Goal: Information Seeking & Learning: Understand process/instructions

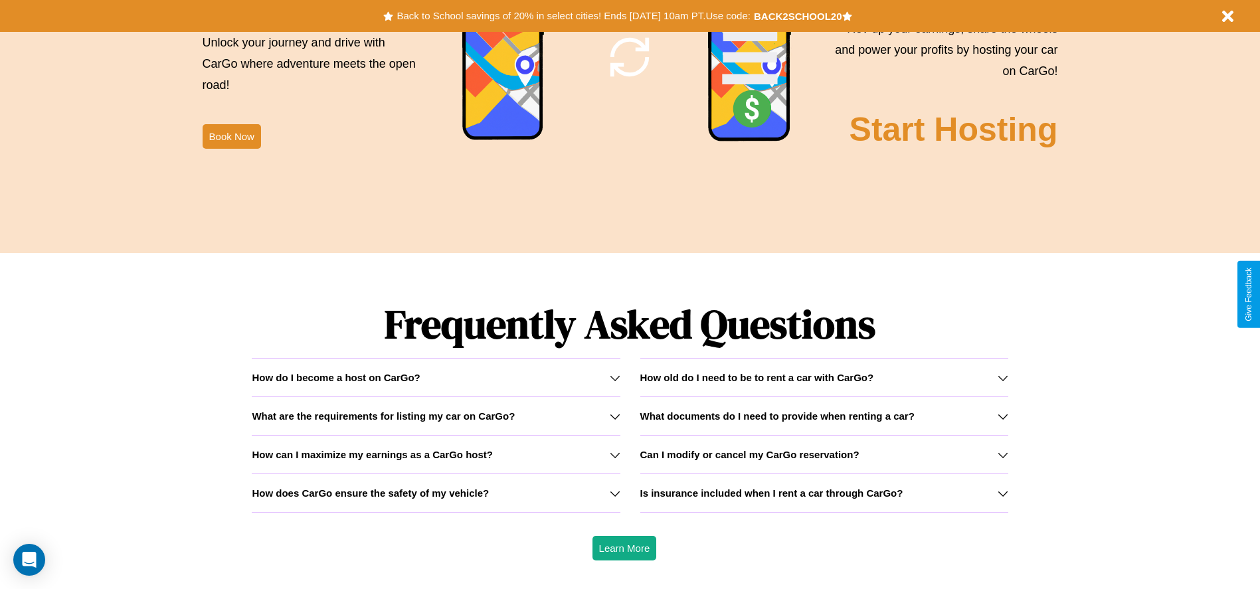
scroll to position [1906, 0]
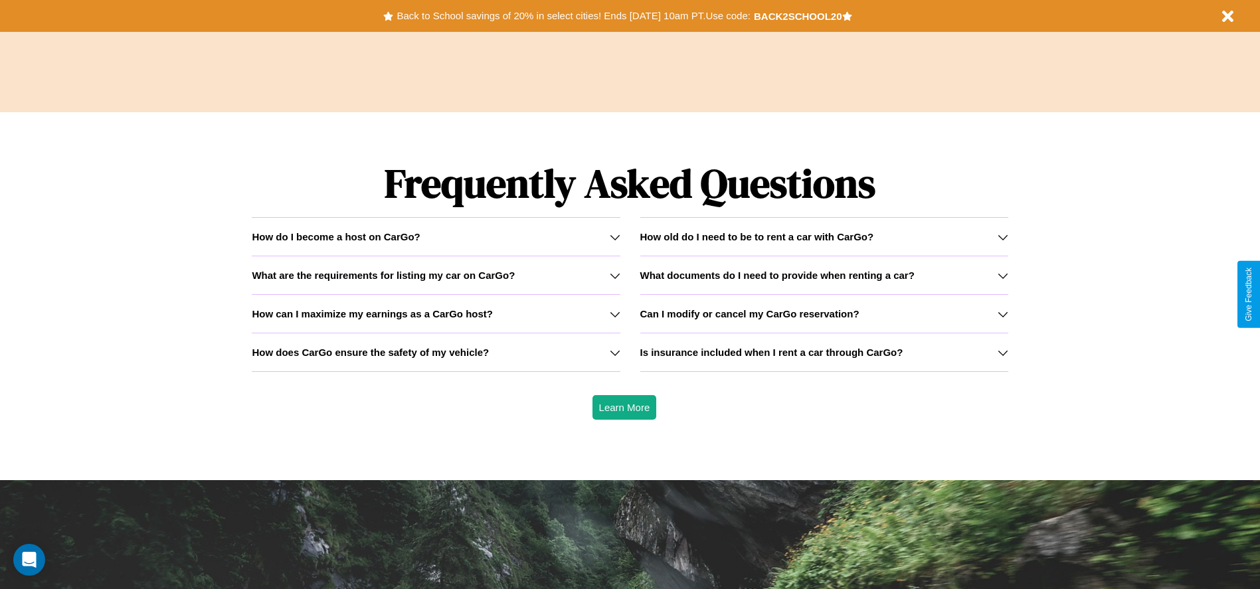
click at [436, 275] on h3 "What are the requirements for listing my car on CarGo?" at bounding box center [383, 275] width 263 height 11
click at [824, 236] on h3 "How old do I need to be to rent a car with CarGo?" at bounding box center [757, 236] width 234 height 11
click at [614, 236] on icon at bounding box center [615, 237] width 11 height 11
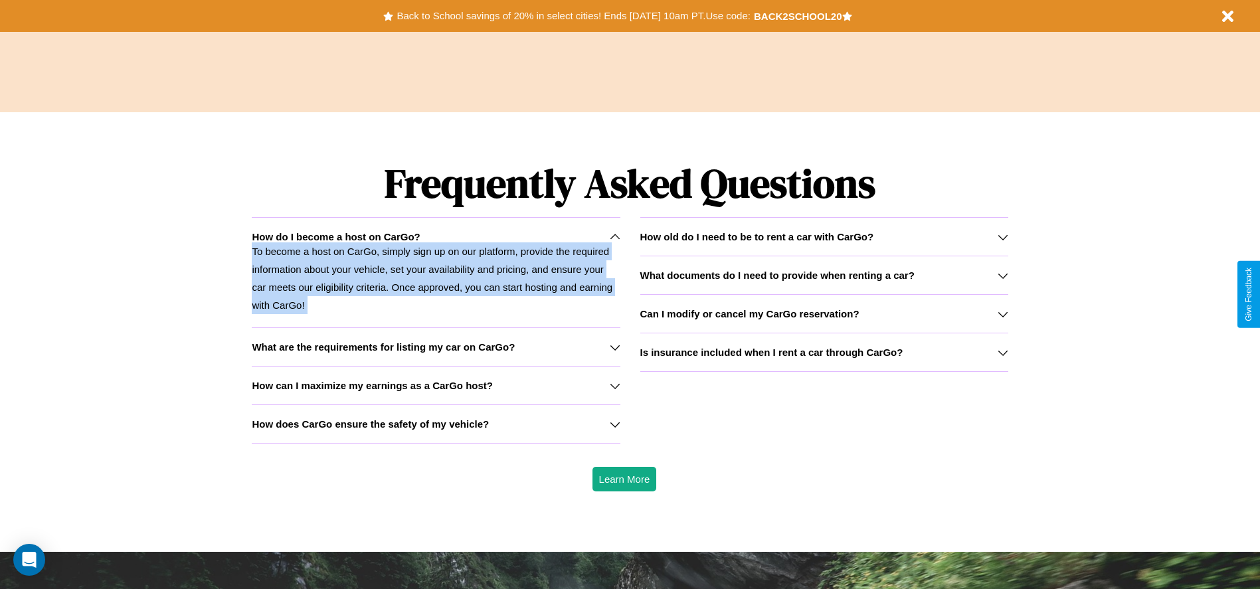
click at [614, 236] on icon at bounding box center [615, 237] width 11 height 11
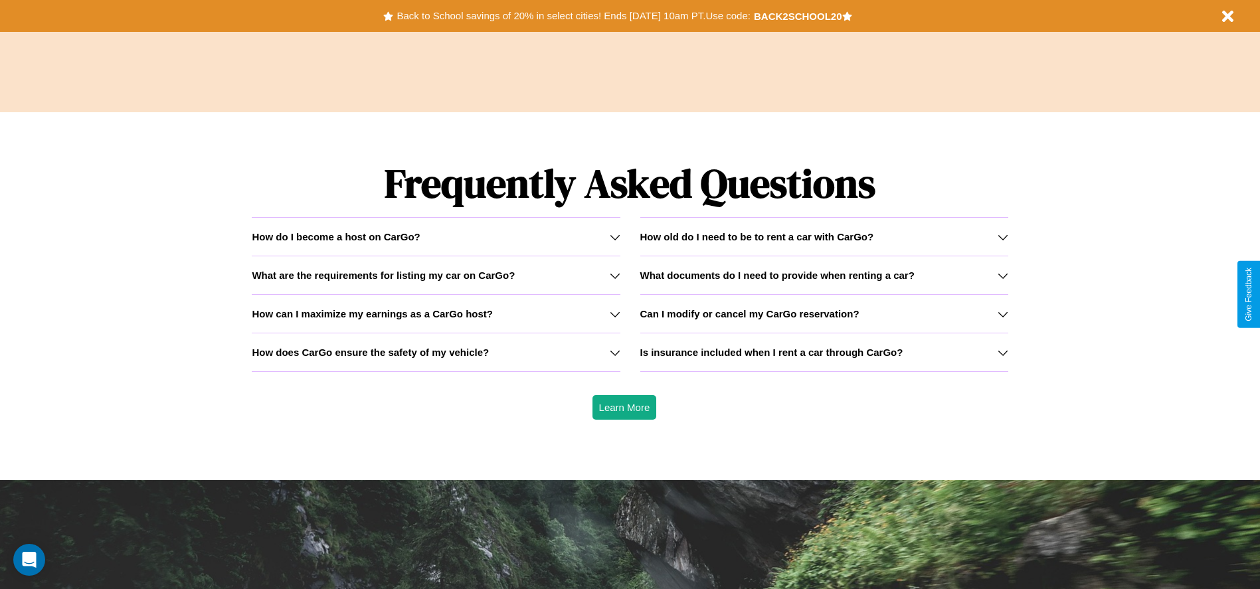
click at [824, 275] on h3 "What documents do I need to provide when renting a car?" at bounding box center [777, 275] width 274 height 11
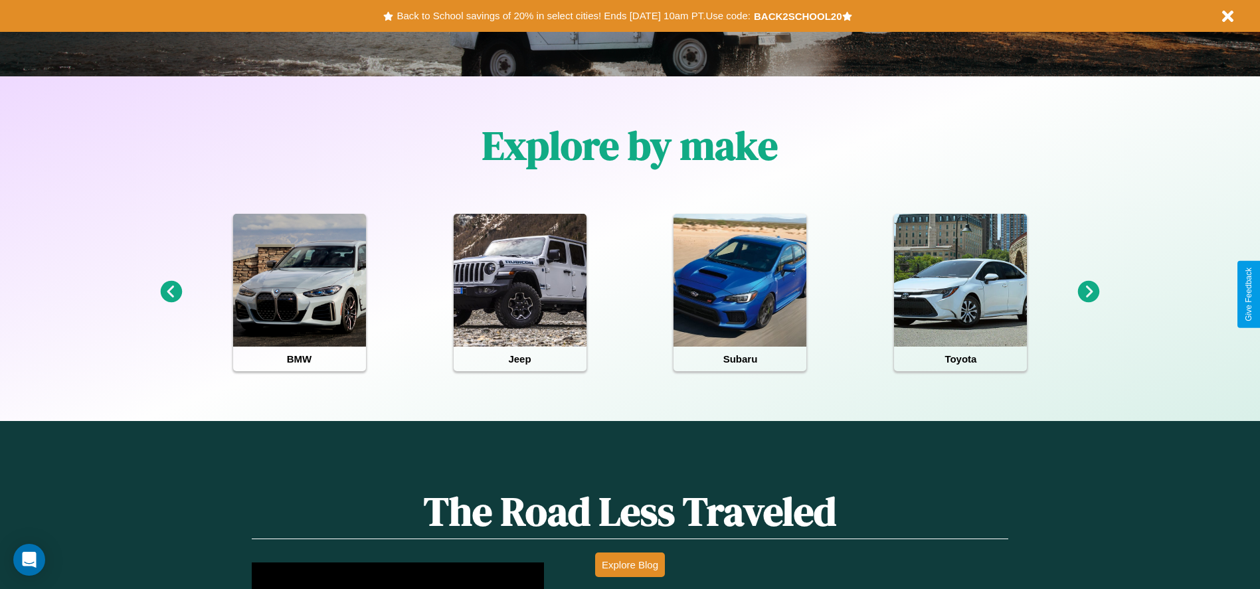
scroll to position [276, 0]
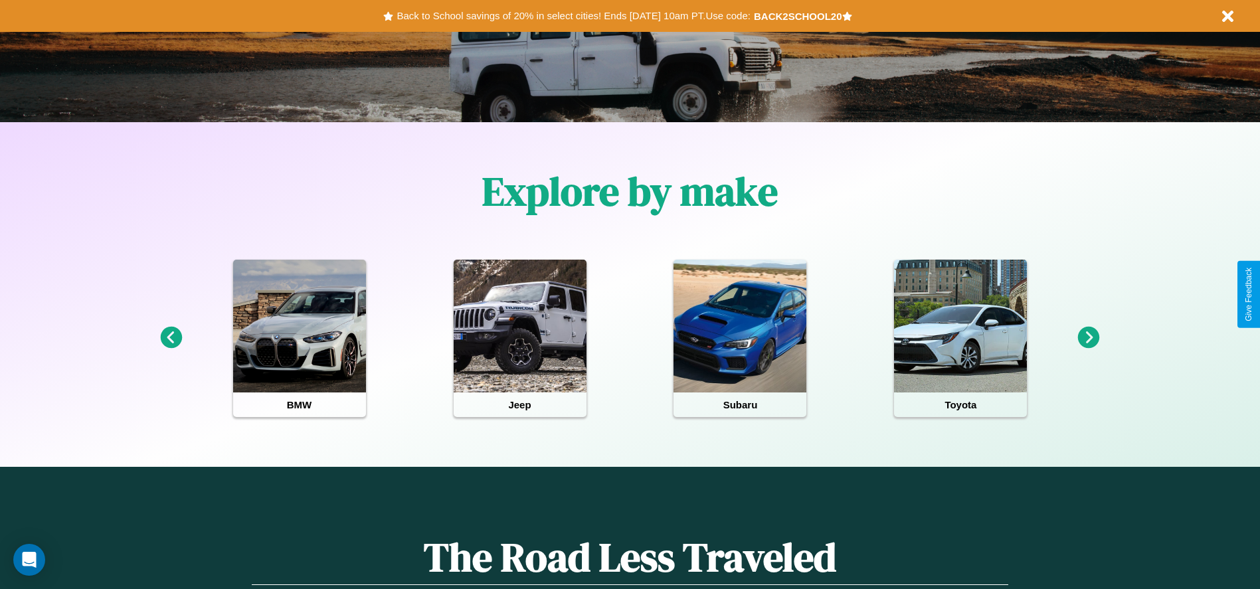
click at [1089, 338] on icon at bounding box center [1089, 338] width 22 height 22
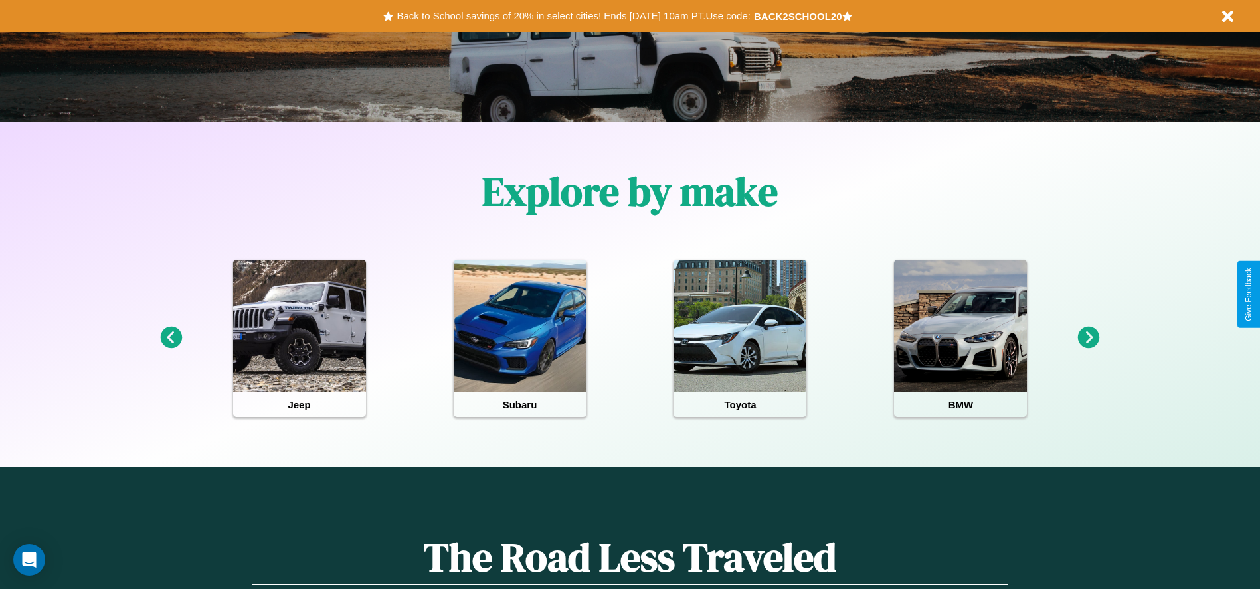
click at [1089, 338] on icon at bounding box center [1089, 338] width 22 height 22
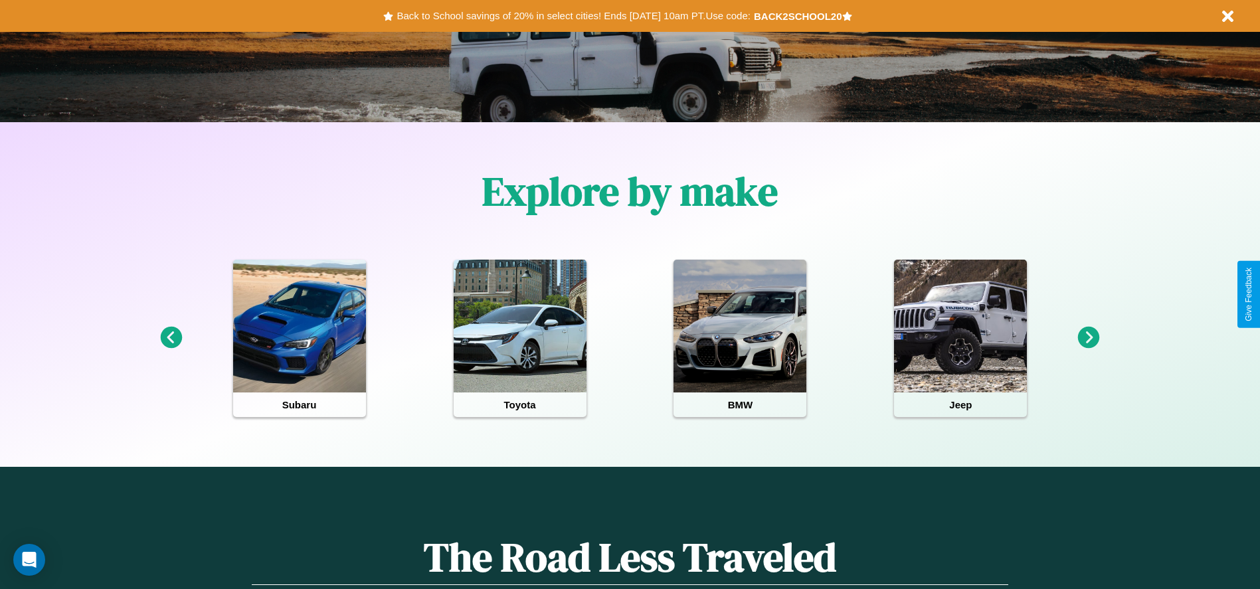
click at [1089, 338] on icon at bounding box center [1089, 338] width 22 height 22
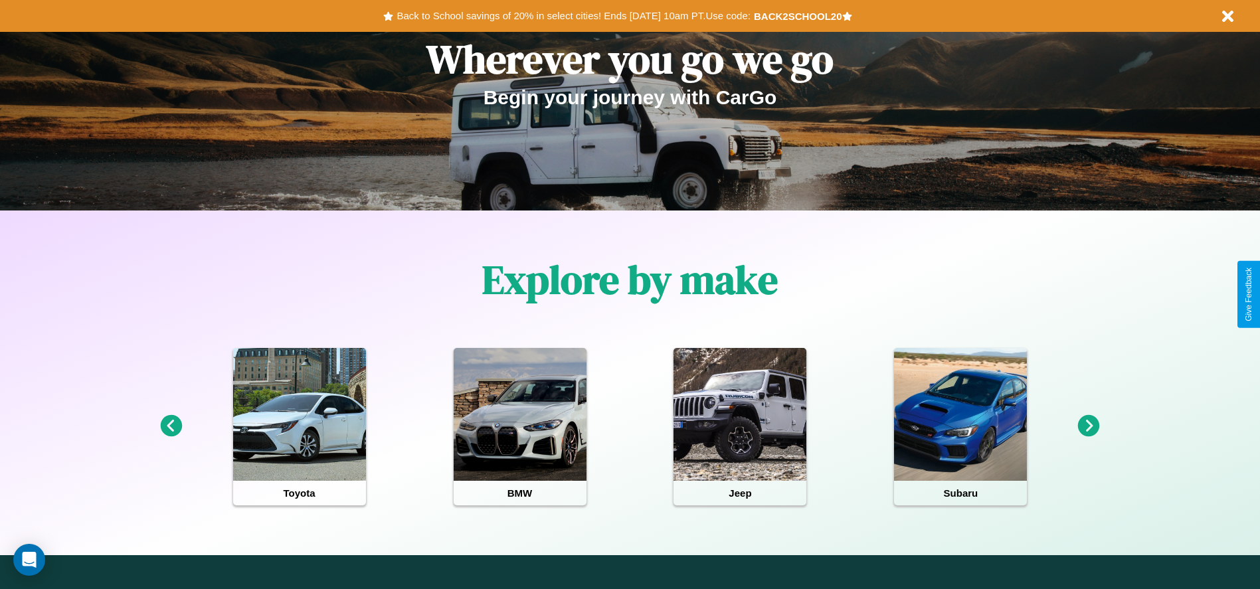
scroll to position [0, 0]
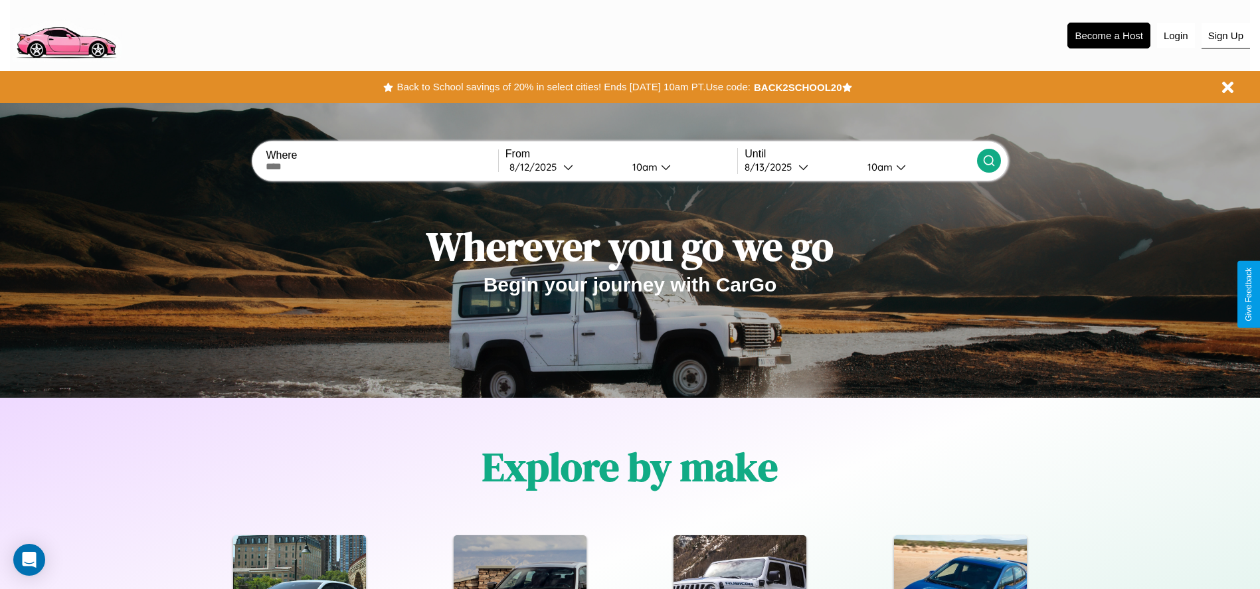
click at [1225, 35] on button "Sign Up" at bounding box center [1225, 35] width 48 height 25
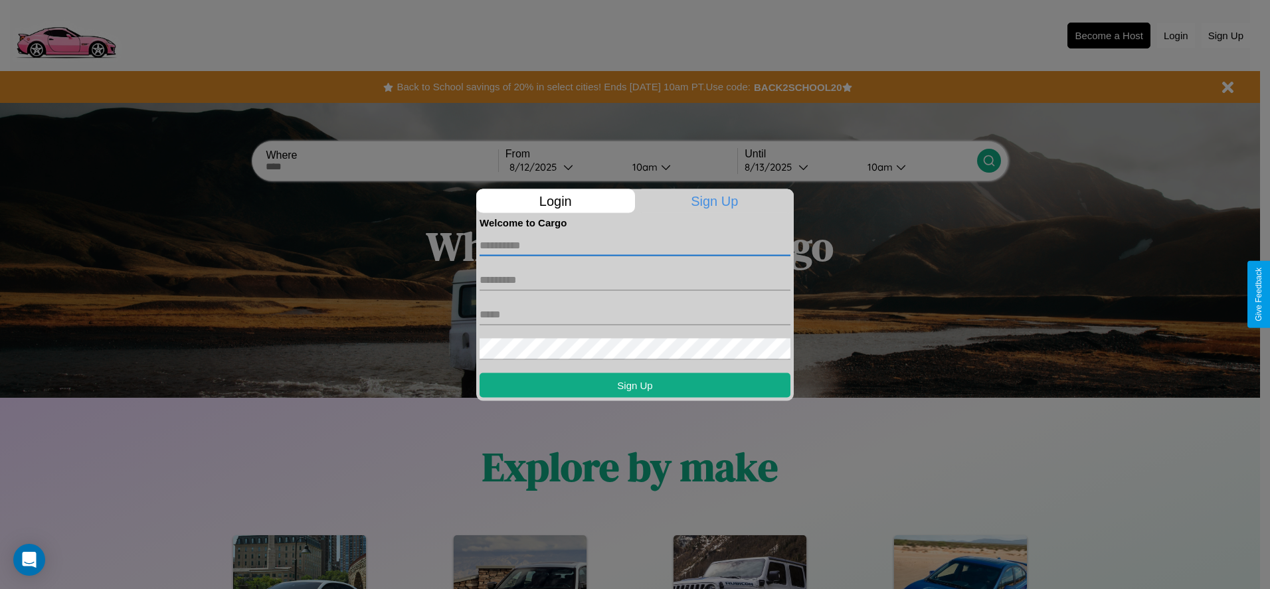
click at [635, 245] on input "text" at bounding box center [635, 244] width 311 height 21
type input "******"
click at [635, 280] on input "text" at bounding box center [635, 279] width 311 height 21
type input "*******"
click at [635, 314] on input "text" at bounding box center [635, 314] width 311 height 21
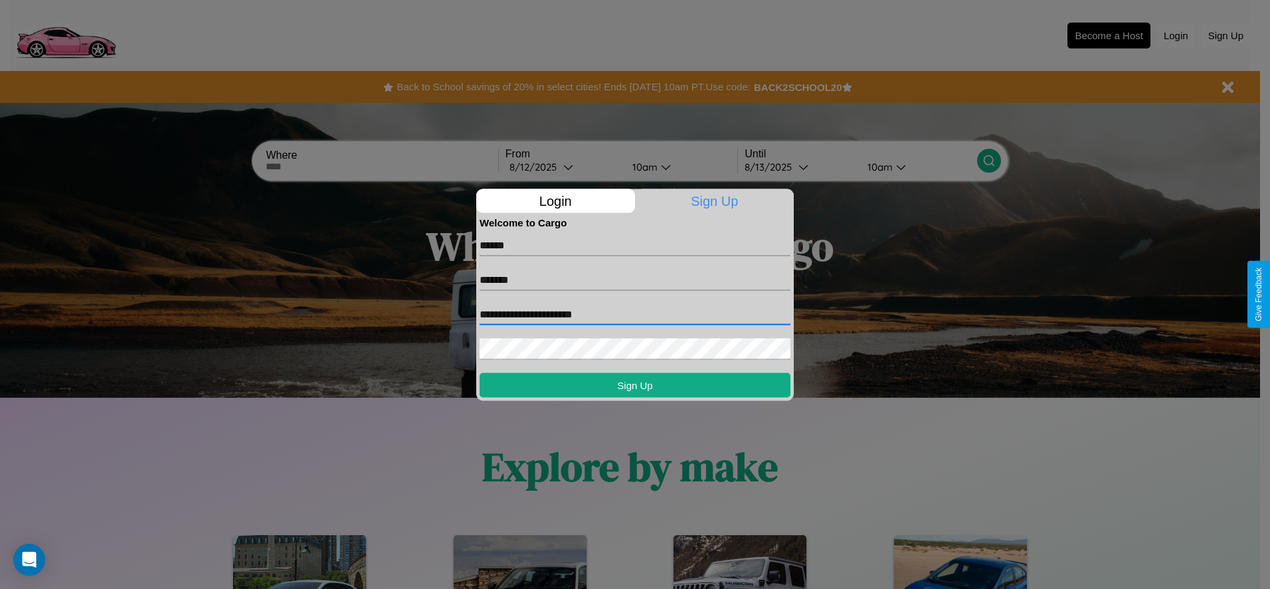
type input "**********"
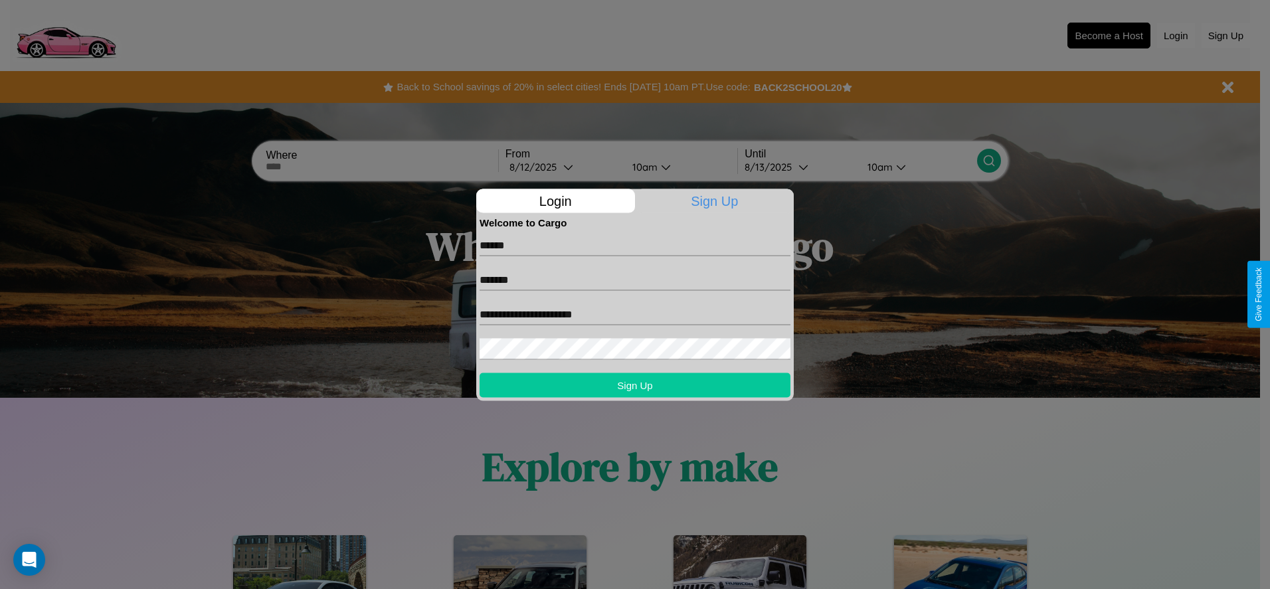
click at [635, 385] on button "Sign Up" at bounding box center [635, 385] width 311 height 25
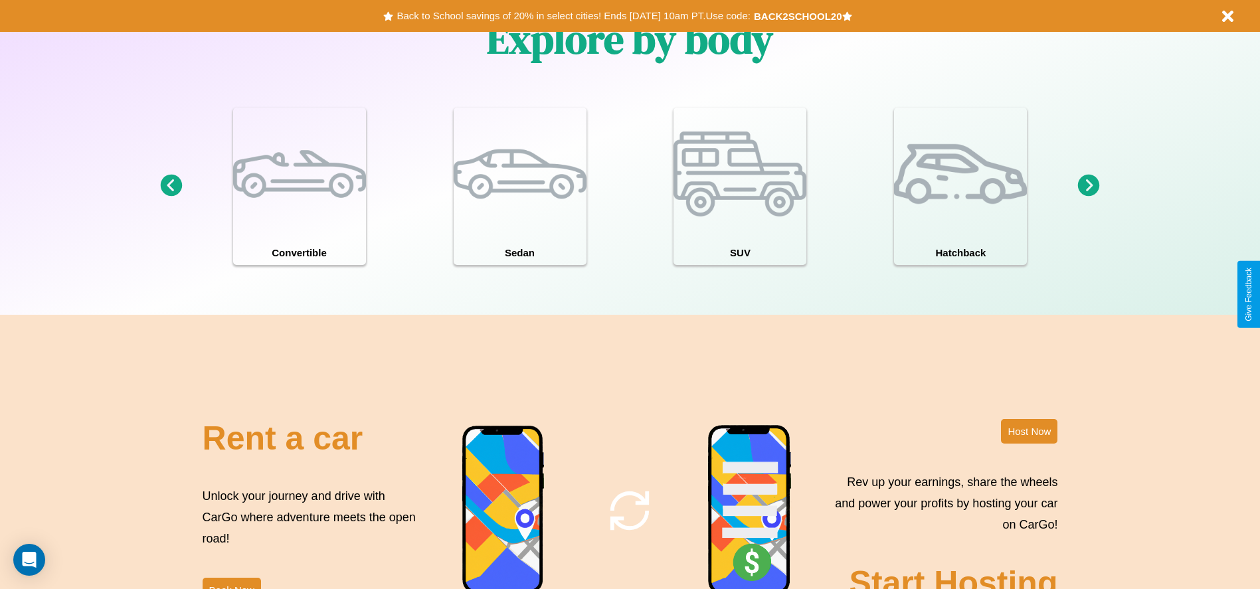
scroll to position [1448, 0]
